Goal: Find specific page/section: Find specific page/section

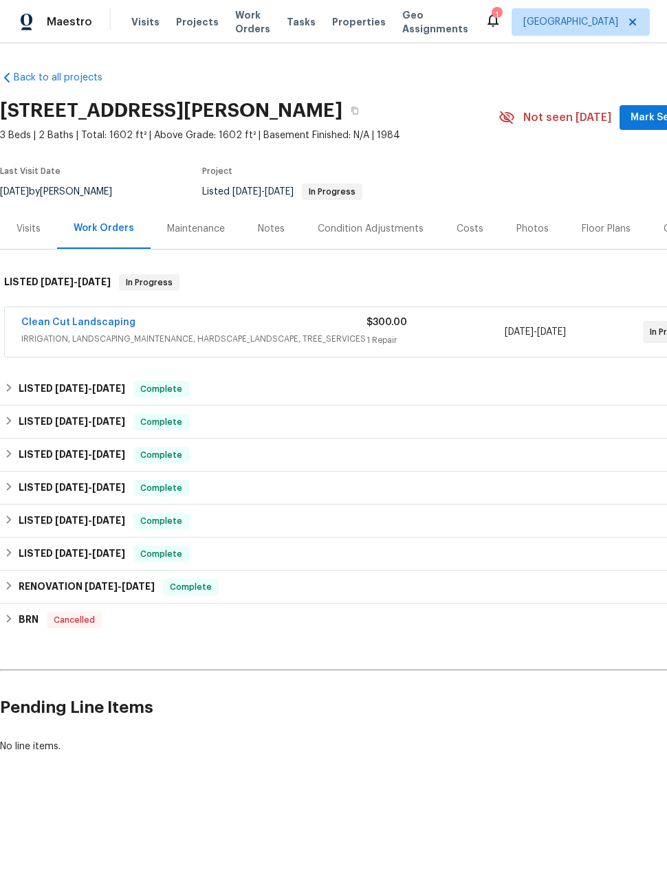
click at [142, 28] on span "Visits" at bounding box center [145, 22] width 28 height 14
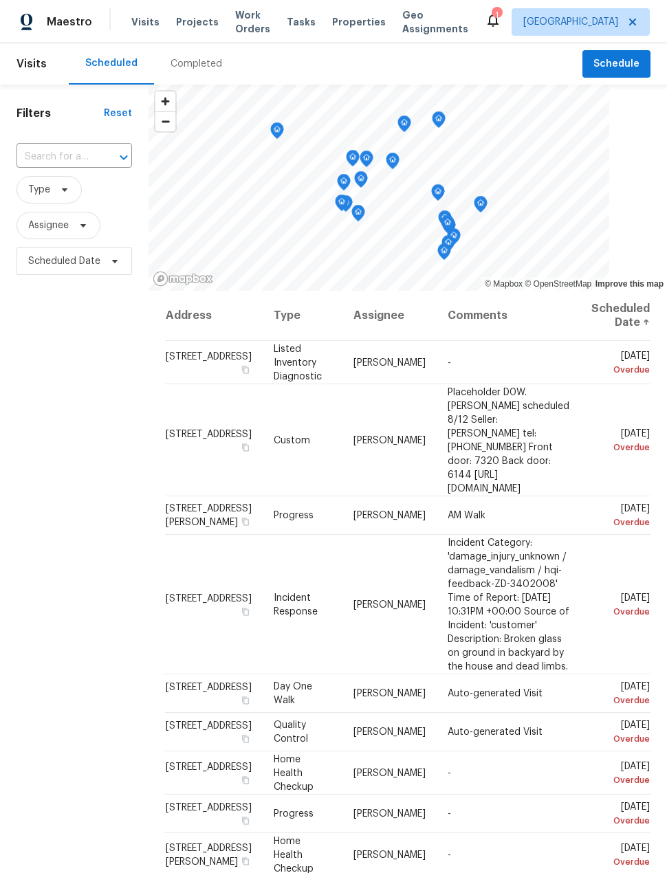
click at [212, 69] on div "Completed" at bounding box center [196, 64] width 52 height 14
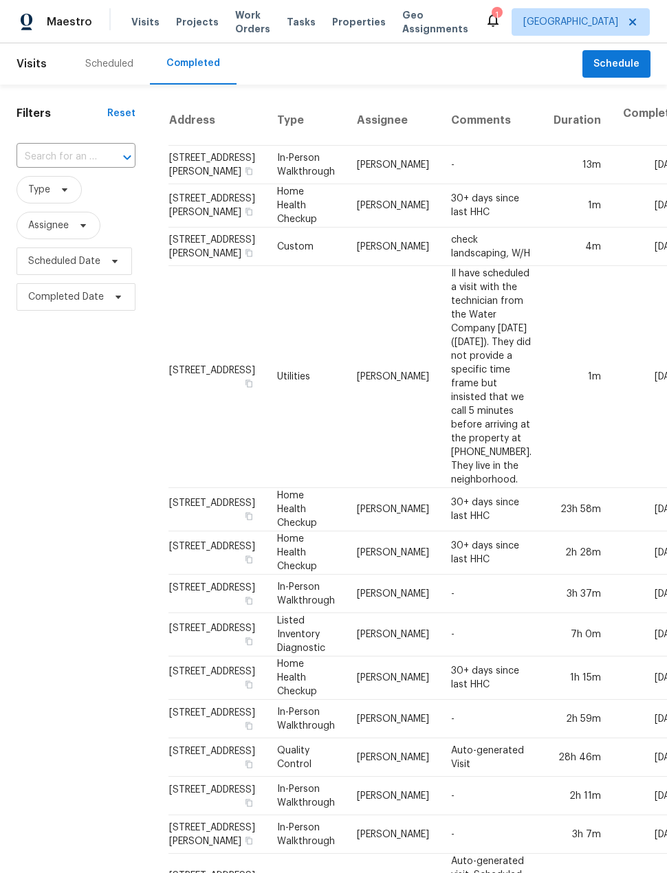
click at [507, 228] on td "30+ days since last HHC" at bounding box center [491, 205] width 102 height 43
click at [38, 159] on input "text" at bounding box center [56, 156] width 80 height 21
type input "11819"
click at [68, 223] on li "[STREET_ADDRESS]" at bounding box center [74, 211] width 117 height 23
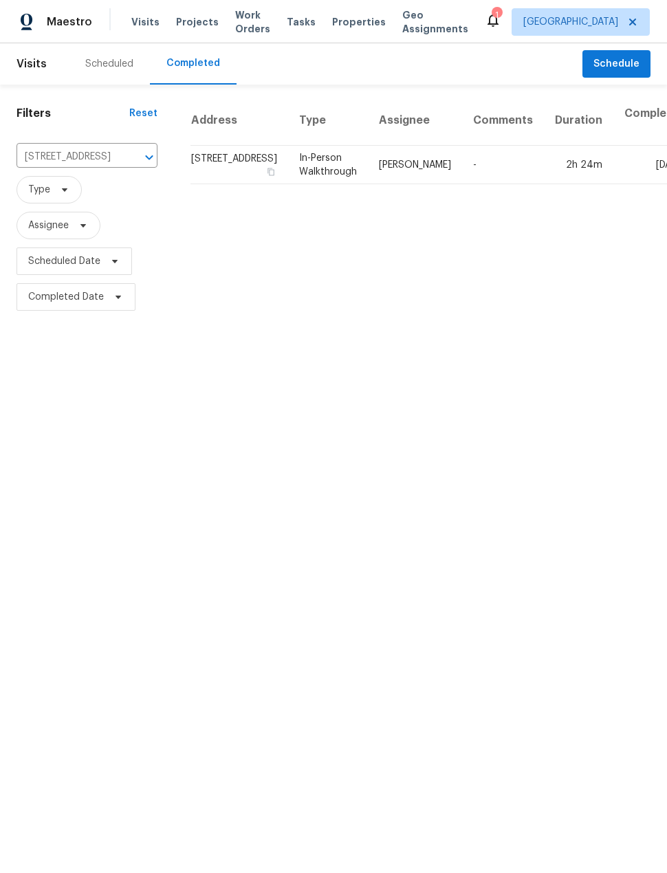
click at [292, 153] on td "In-Person Walkthrough" at bounding box center [328, 165] width 80 height 38
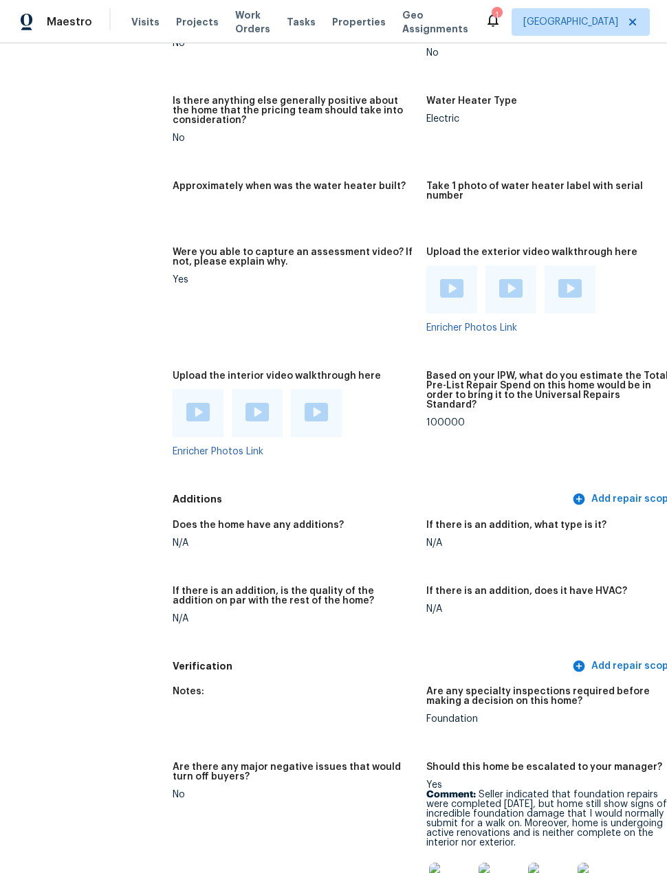
scroll to position [3559, 7]
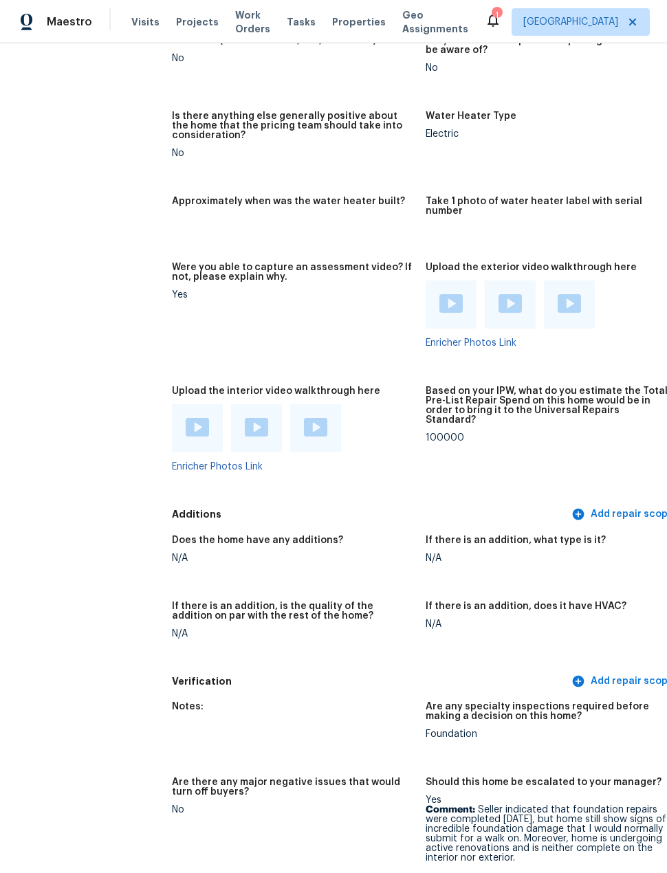
click at [439, 294] on img at bounding box center [450, 303] width 23 height 19
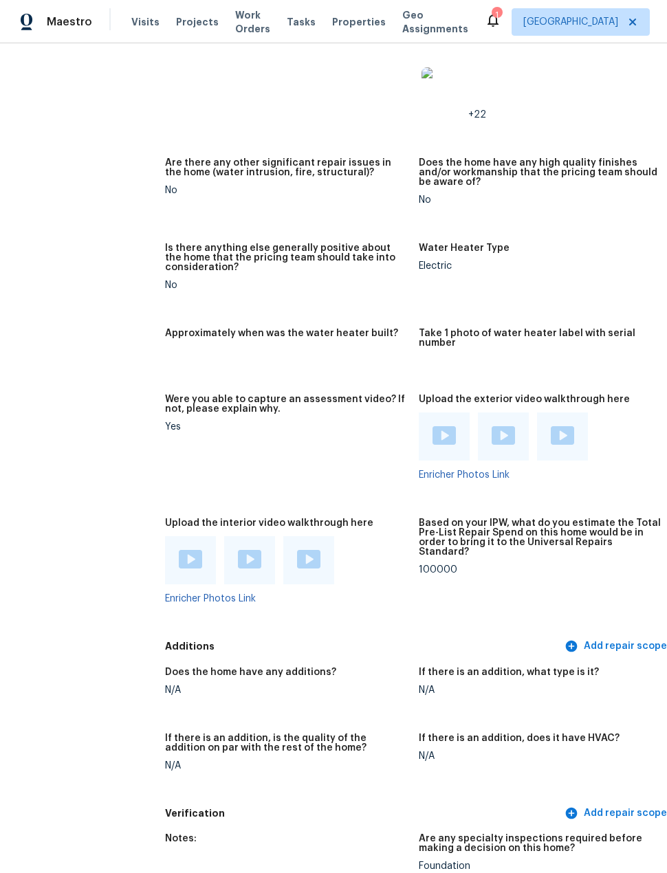
scroll to position [3426, 14]
click at [492, 427] on img at bounding box center [503, 436] width 23 height 19
click at [562, 427] on img at bounding box center [562, 436] width 23 height 19
click at [179, 551] on img at bounding box center [190, 560] width 23 height 19
click at [307, 551] on img at bounding box center [308, 560] width 23 height 19
